Goal: Information Seeking & Learning: Learn about a topic

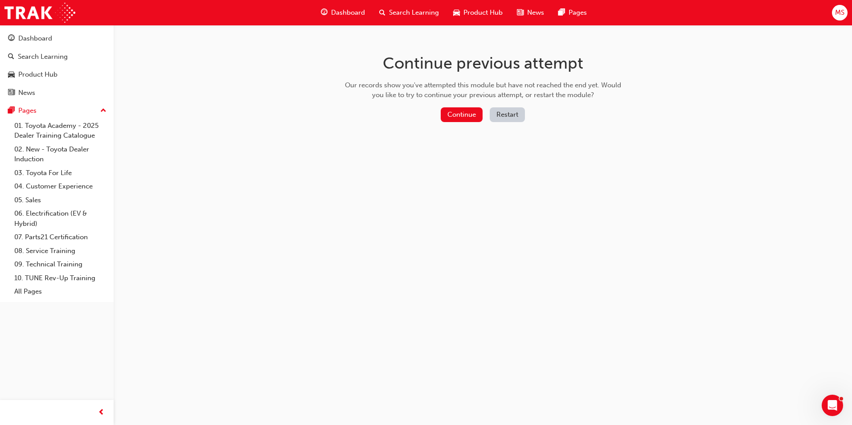
click at [472, 122] on div "Continue Restart" at bounding box center [483, 116] width 282 height 18
click at [469, 112] on button "Continue" at bounding box center [461, 114] width 42 height 15
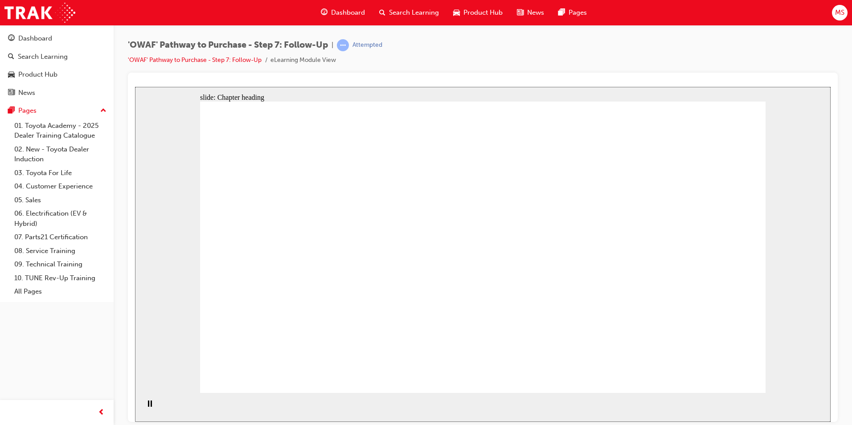
click at [37, 35] on div "Dashboard" at bounding box center [35, 38] width 34 height 10
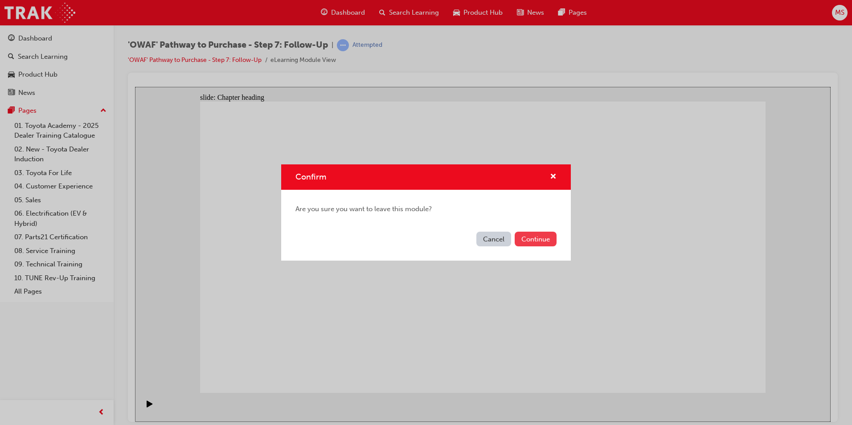
click at [542, 247] on div "Cancel Continue" at bounding box center [426, 244] width 290 height 33
click at [532, 236] on button "Continue" at bounding box center [535, 239] width 42 height 15
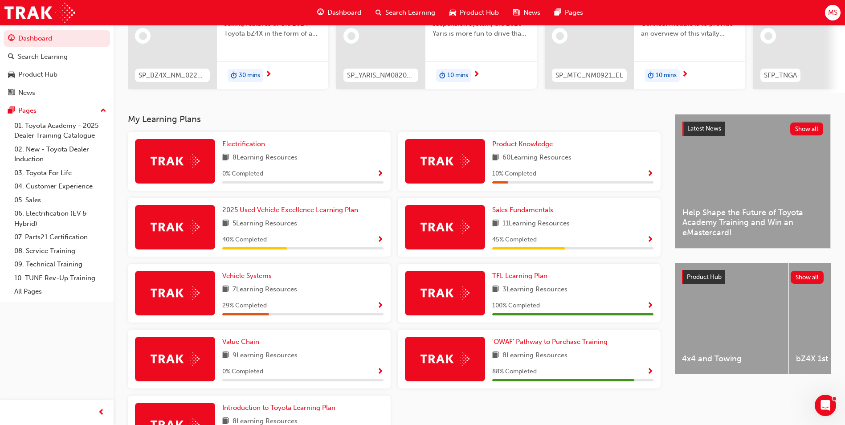
scroll to position [189, 0]
